Goal: Task Accomplishment & Management: Manage account settings

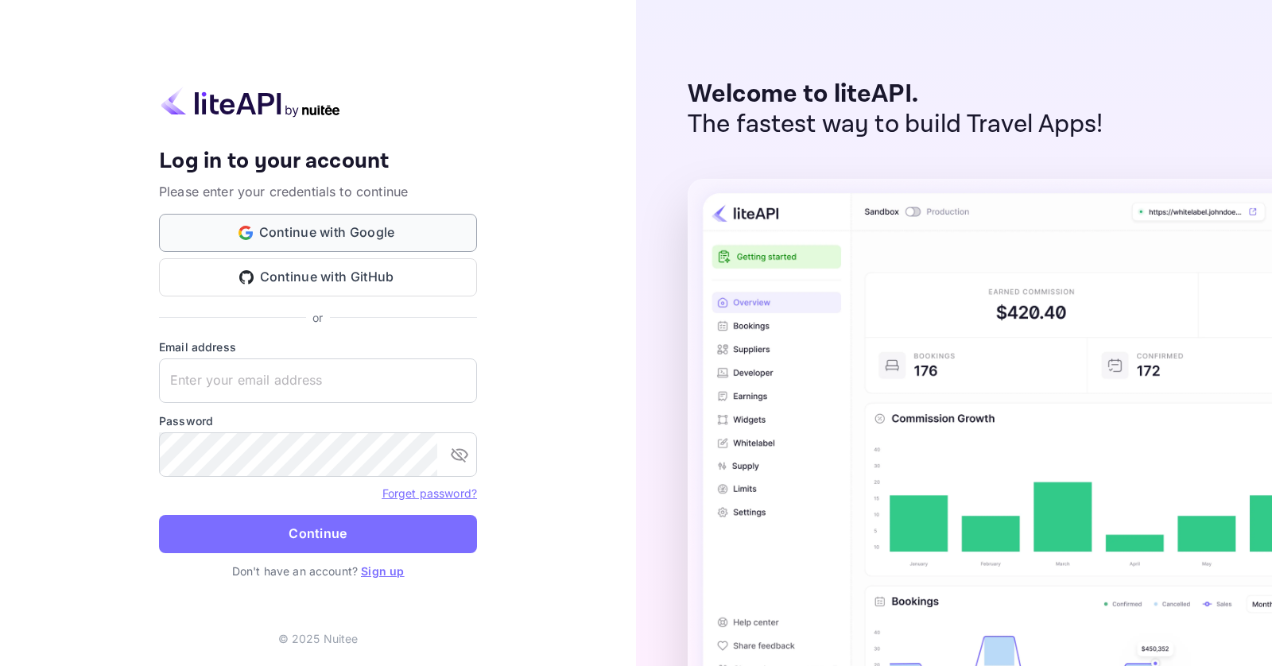
type input "[EMAIL_ADDRESS][DOMAIN_NAME]"
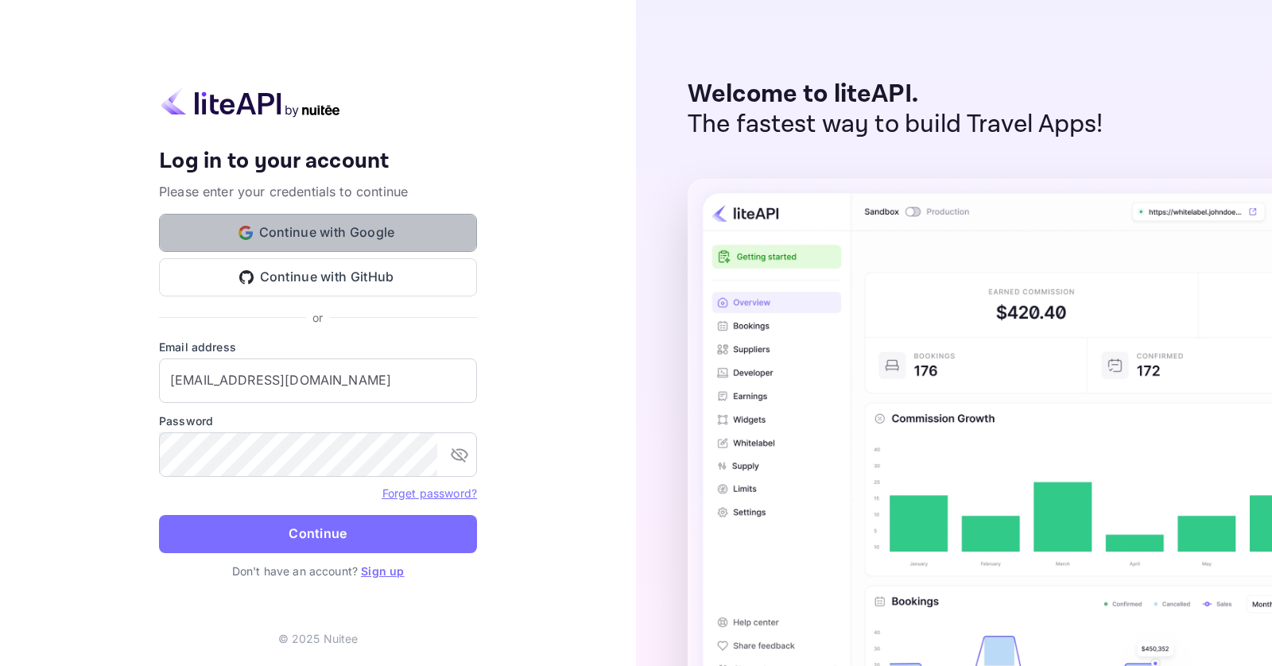
click at [371, 234] on button "Continue with Google" at bounding box center [318, 233] width 318 height 38
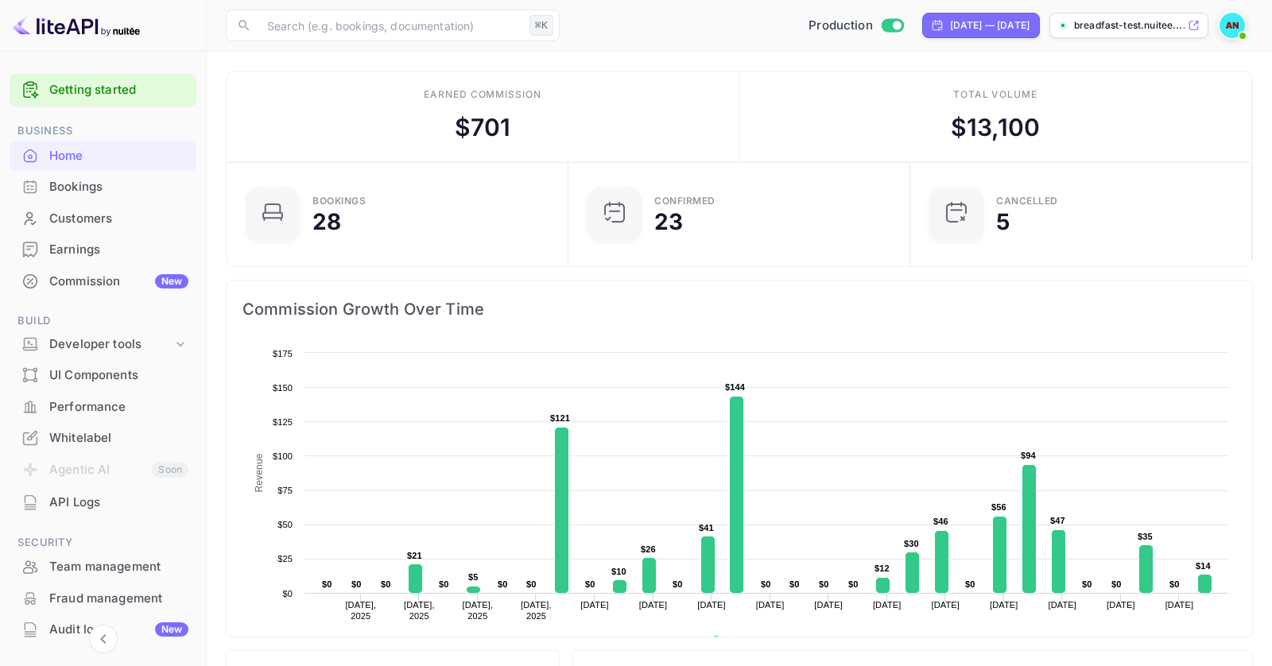
scroll to position [131, 0]
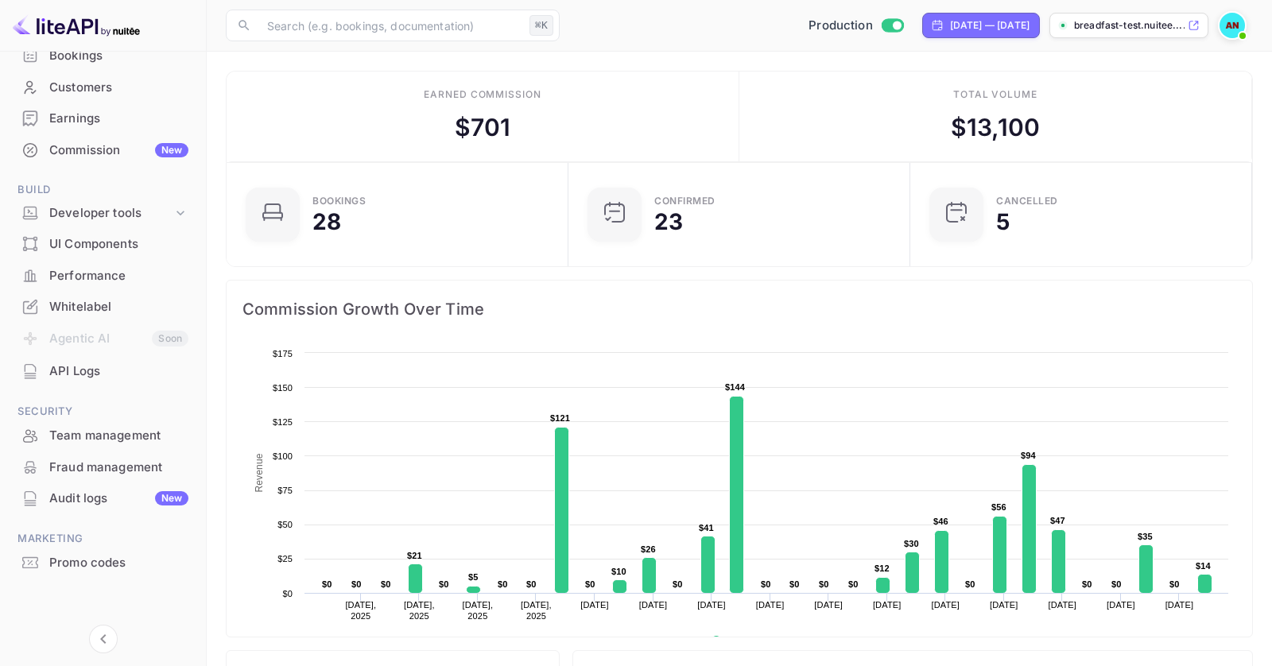
click at [88, 142] on div "Commission New" at bounding box center [118, 151] width 139 height 18
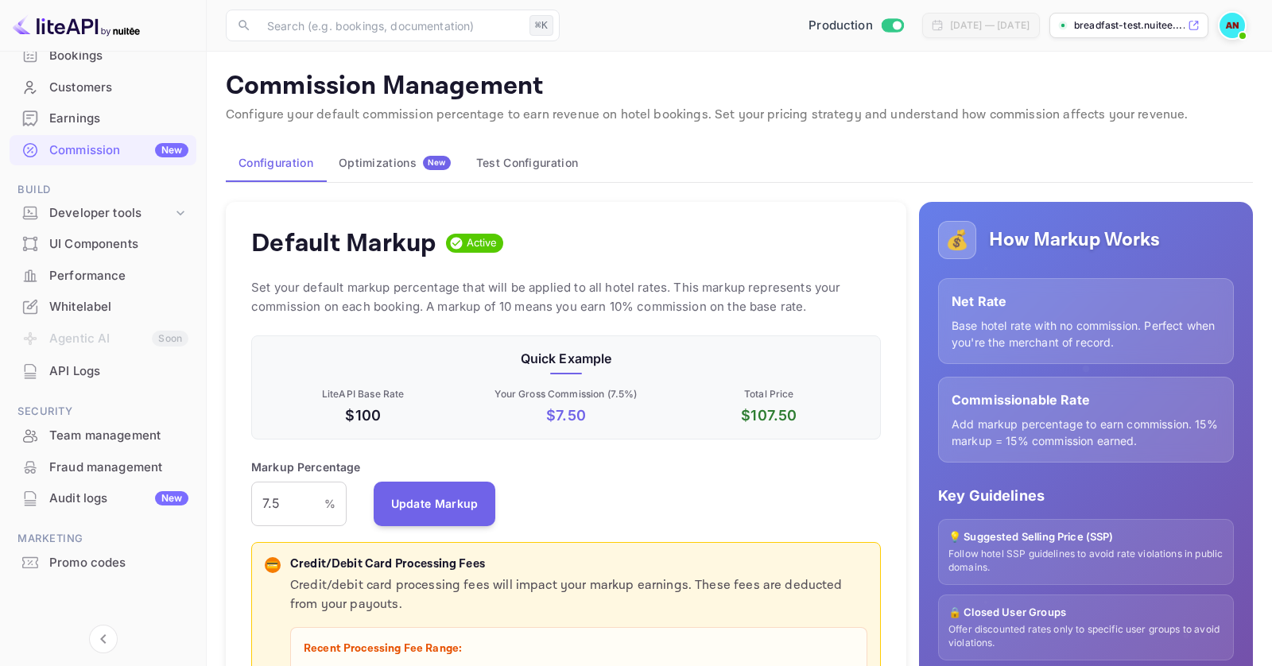
click at [388, 159] on div "Optimizations New" at bounding box center [395, 163] width 112 height 14
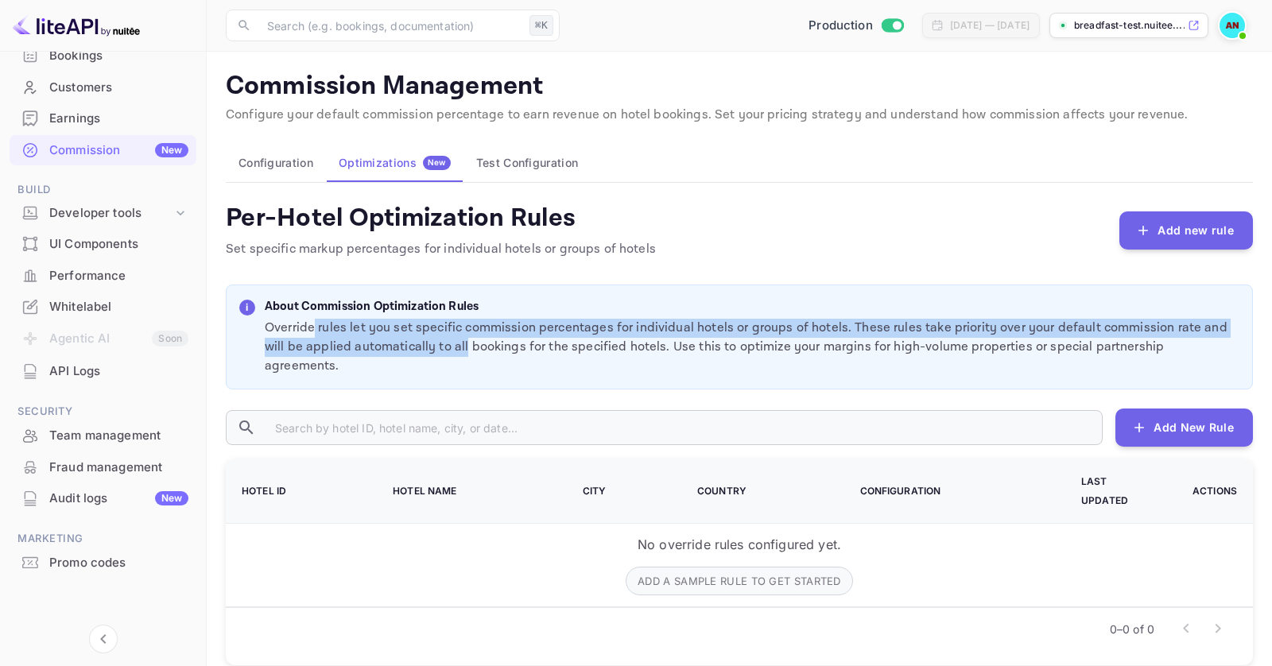
drag, startPoint x: 317, startPoint y: 328, endPoint x: 498, endPoint y: 357, distance: 182.8
click at [498, 357] on div "i About Commission Optimization Rules Override rules let you set specific commi…" at bounding box center [739, 338] width 1027 height 106
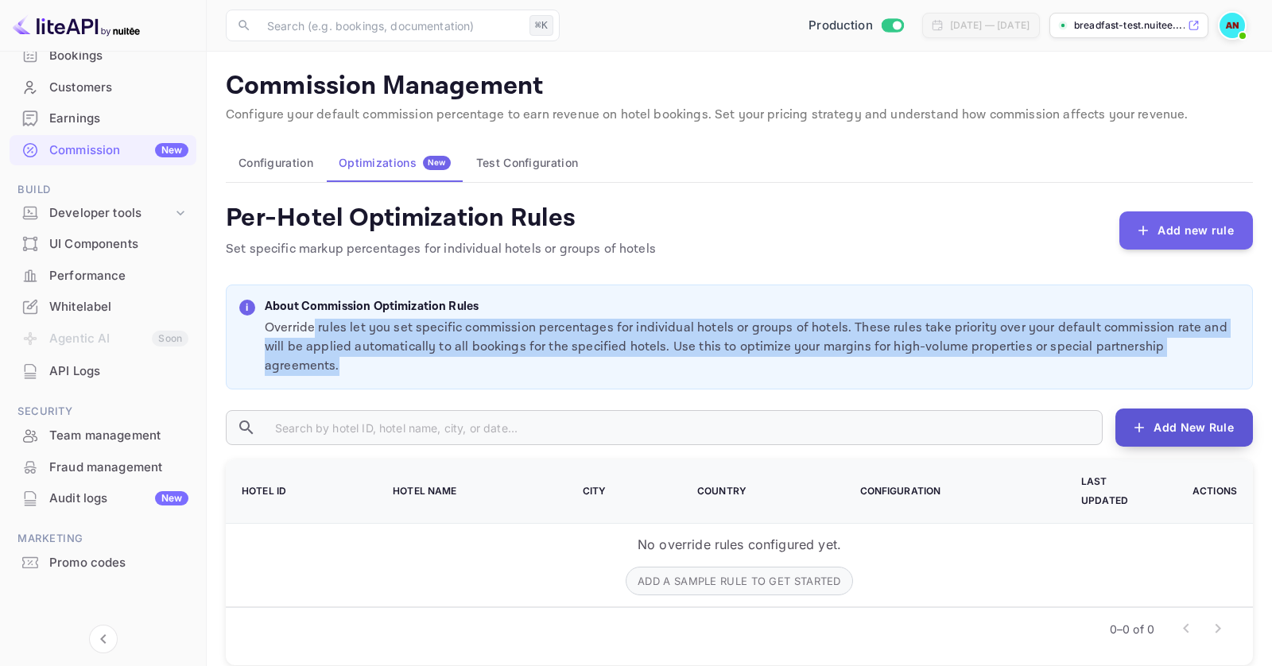
click at [1040, 409] on button "Add New Rule" at bounding box center [1185, 428] width 138 height 38
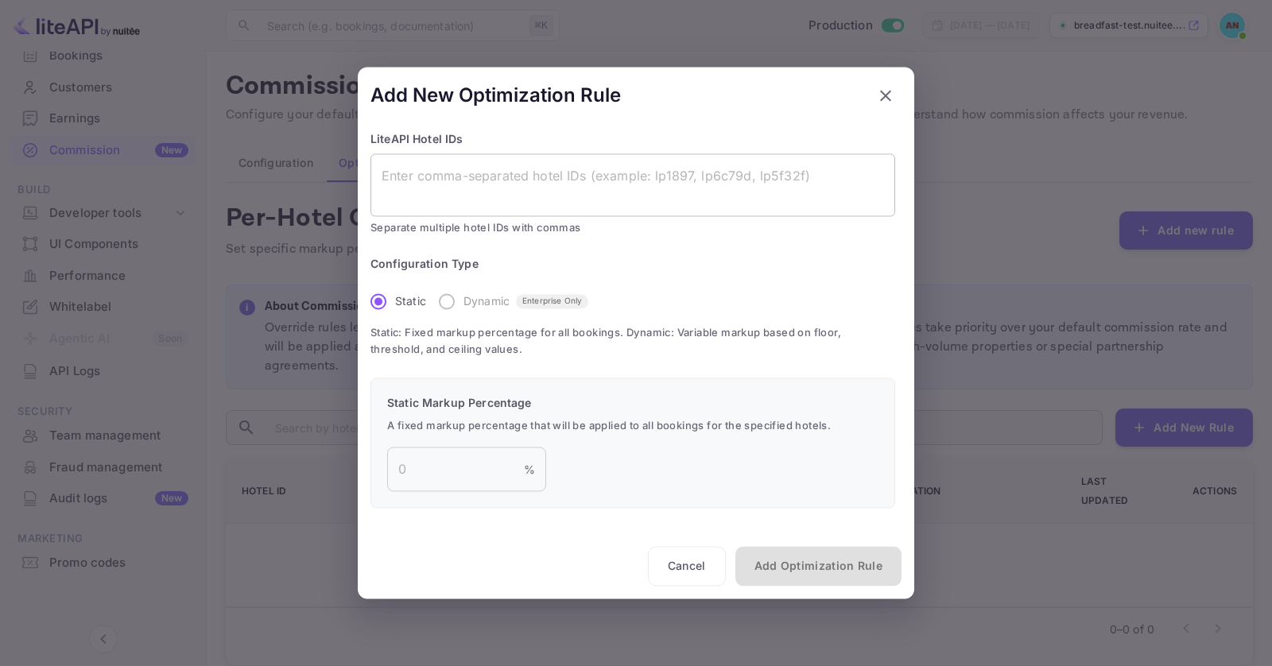
click at [499, 184] on textarea at bounding box center [633, 185] width 503 height 37
paste textarea "lp1b579"
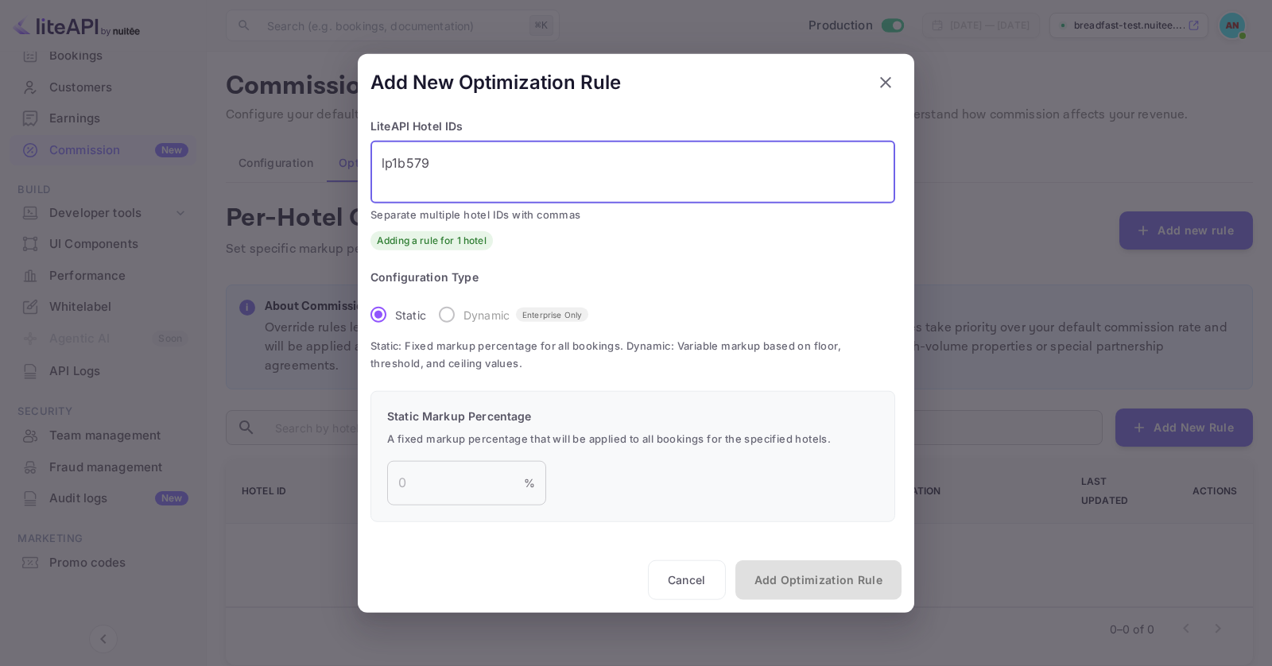
type textarea "lp1b579"
drag, startPoint x: 389, startPoint y: 339, endPoint x: 461, endPoint y: 348, distance: 73.0
click at [461, 348] on span "Static: Fixed markup percentage for all bookings. Dynamic: Variable markup base…" at bounding box center [633, 355] width 525 height 34
click at [441, 311] on label "Dynamic Enterprise Only" at bounding box center [509, 314] width 158 height 33
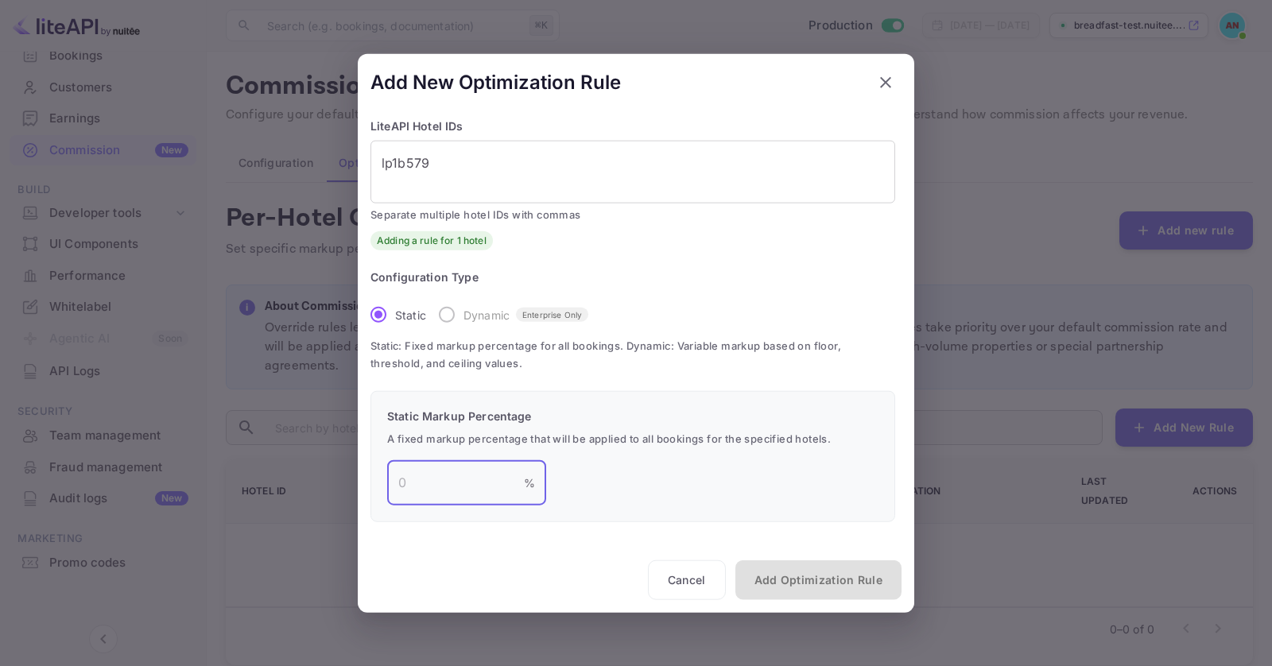
click at [428, 493] on input "number" at bounding box center [455, 482] width 137 height 45
drag, startPoint x: 568, startPoint y: 448, endPoint x: 662, endPoint y: 446, distance: 94.6
click at [662, 446] on span "A fixed markup percentage that will be applied to all bookings for the specifie…" at bounding box center [632, 439] width 491 height 17
click at [446, 475] on input "number" at bounding box center [455, 482] width 137 height 45
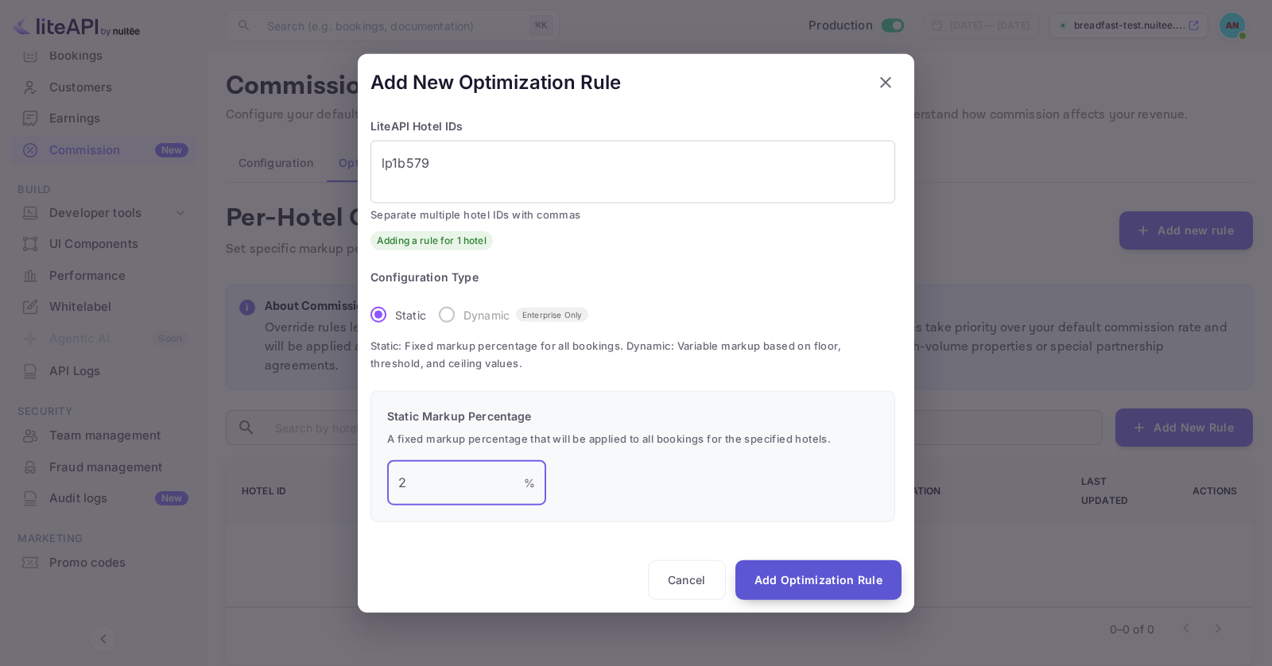
type input "2"
click at [853, 544] on button "Add Optimization Rule" at bounding box center [819, 580] width 166 height 40
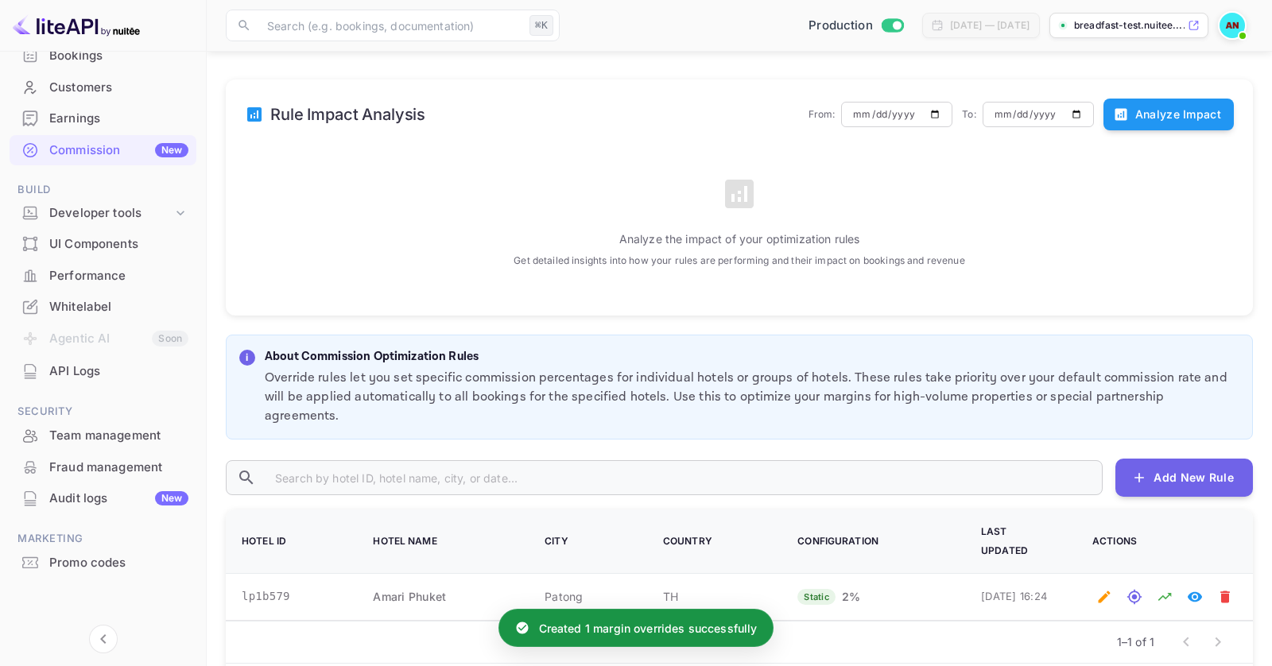
scroll to position [290, 0]
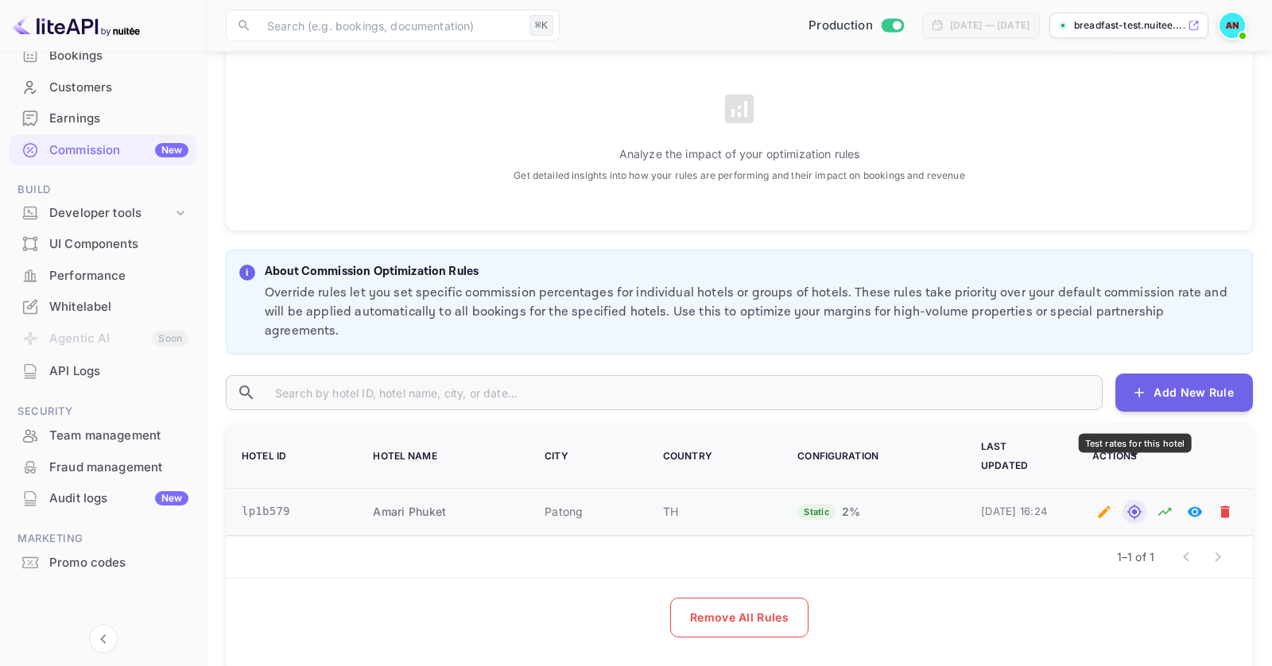
click at [1040, 505] on icon "Test rates for this hotel" at bounding box center [1135, 512] width 14 height 14
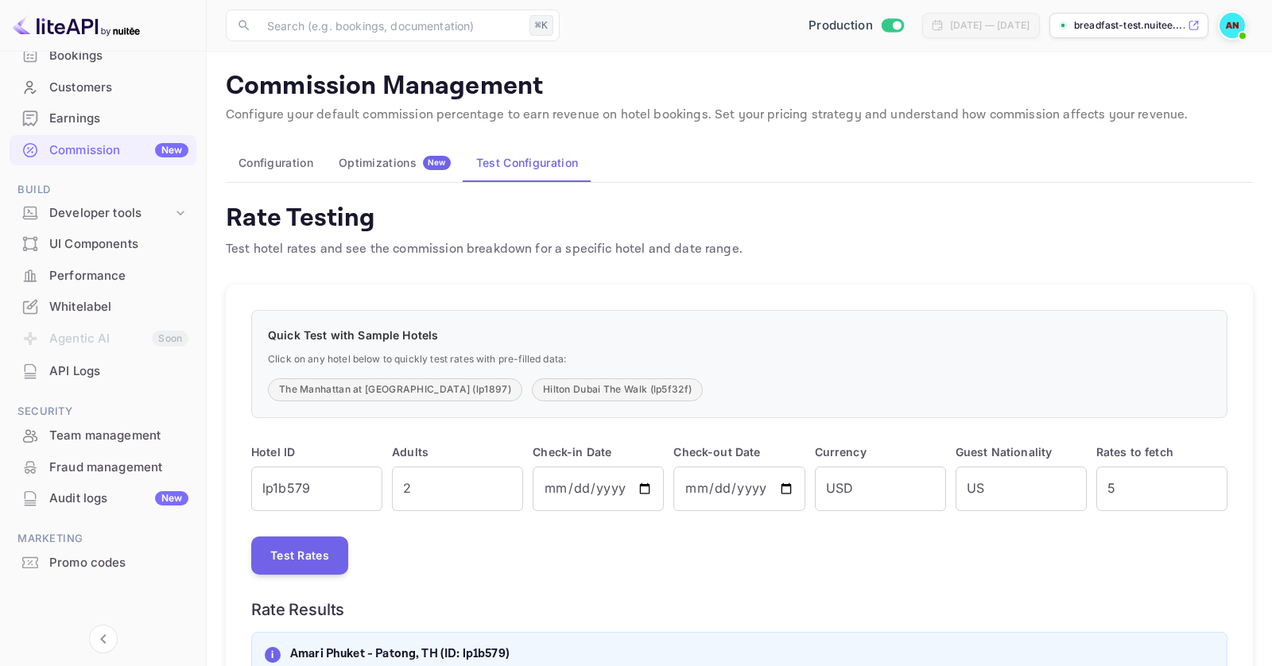
click at [425, 156] on div "Optimizations New" at bounding box center [395, 163] width 112 height 14
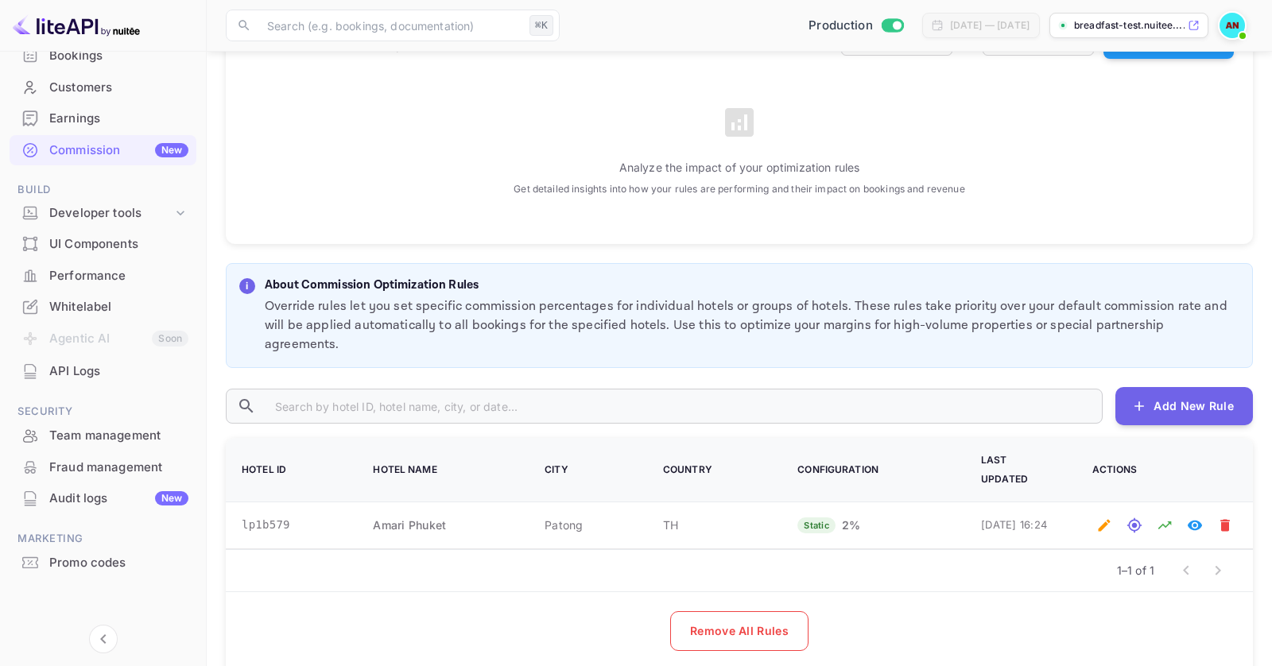
scroll to position [290, 0]
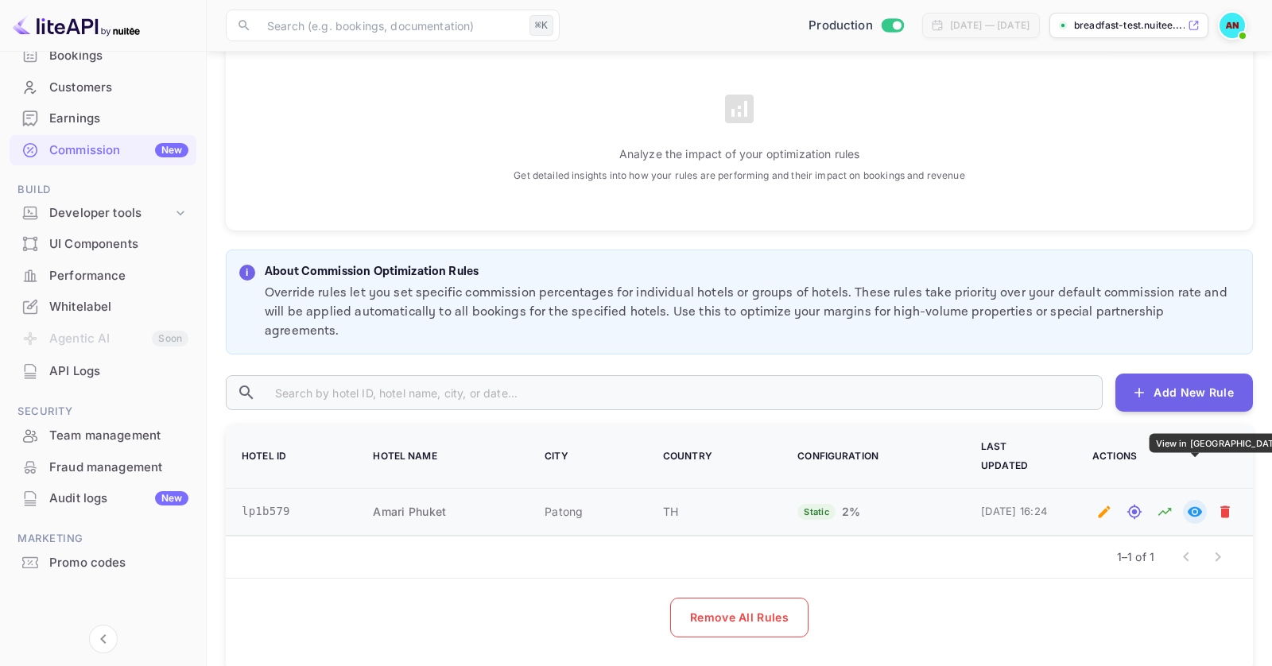
click at [1040, 507] on icon "View in Whitelabel" at bounding box center [1195, 512] width 14 height 10
